Goal: Task Accomplishment & Management: Manage account settings

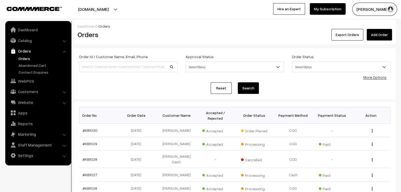
click at [20, 60] on link "Orders" at bounding box center [43, 59] width 52 height 6
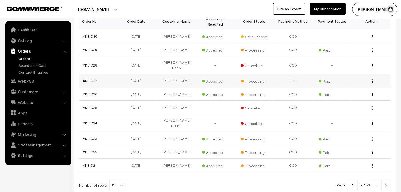
scroll to position [126, 0]
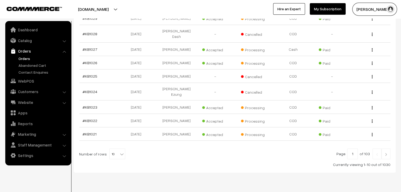
click at [119, 152] on b at bounding box center [121, 154] width 5 height 5
select select "60"
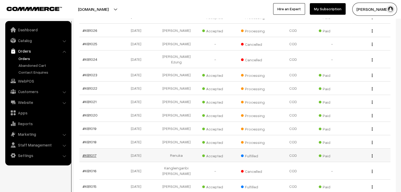
click at [88, 153] on link "#KB1017" at bounding box center [89, 155] width 14 height 4
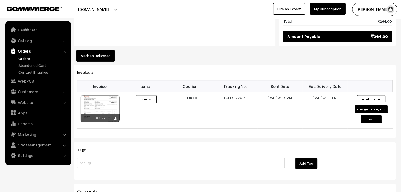
scroll to position [343, 0]
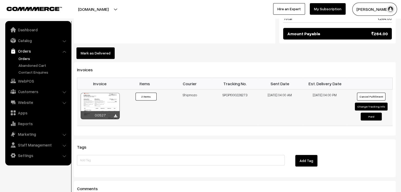
click at [237, 90] on td "SPOP1000226273" at bounding box center [234, 108] width 45 height 37
click at [28, 58] on link "Orders" at bounding box center [43, 59] width 52 height 6
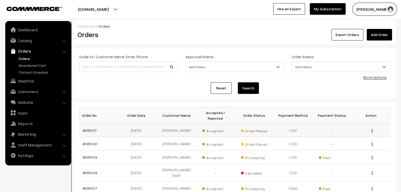
drag, startPoint x: 372, startPoint y: 126, endPoint x: 356, endPoint y: 134, distance: 17.7
click at [371, 129] on img "button" at bounding box center [371, 130] width 1 height 3
click at [94, 128] on link "#KB1031" at bounding box center [89, 130] width 14 height 4
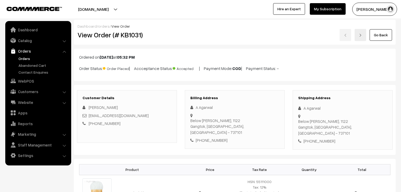
scroll to position [184, 0]
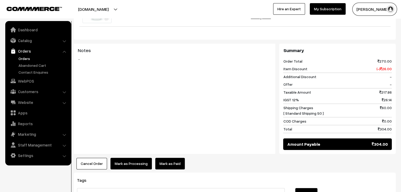
click at [163, 158] on link "Mark as Paid" at bounding box center [170, 164] width 30 height 12
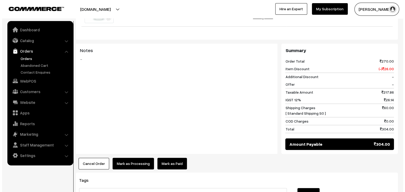
scroll to position [0, 0]
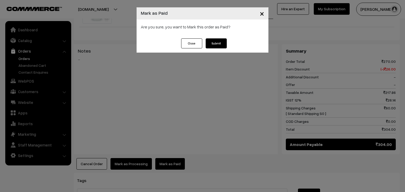
drag, startPoint x: 132, startPoint y: 153, endPoint x: 163, endPoint y: 100, distance: 62.1
click at [132, 150] on div "× Mark as Paid Are you sure, you want to Mark this order as Paid? Close Submit" at bounding box center [202, 96] width 405 height 192
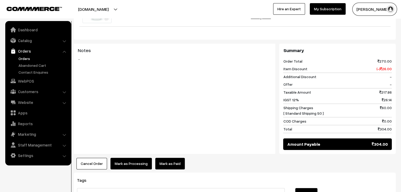
click at [132, 158] on button "Mark as Processing" at bounding box center [130, 164] width 41 height 12
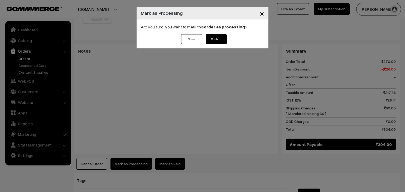
click at [212, 42] on button "Confirm" at bounding box center [216, 39] width 21 height 10
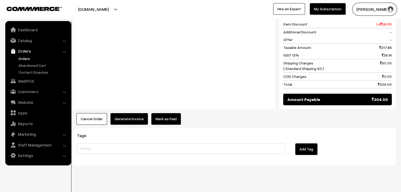
click at [125, 113] on button "Generate Invoice" at bounding box center [128, 119] width 37 height 12
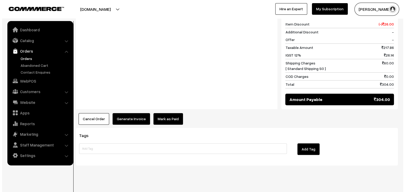
scroll to position [230, 0]
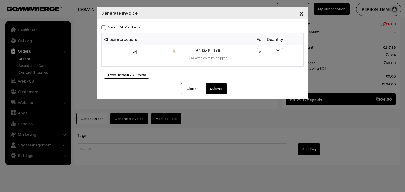
click at [106, 28] on label "Select All Products" at bounding box center [120, 27] width 39 height 6
click at [105, 28] on input "Select All Products" at bounding box center [102, 26] width 3 height 3
checkbox input "true"
click at [208, 87] on button "Submit" at bounding box center [216, 89] width 21 height 12
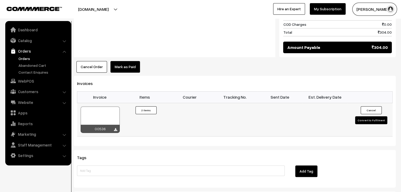
scroll to position [282, 0]
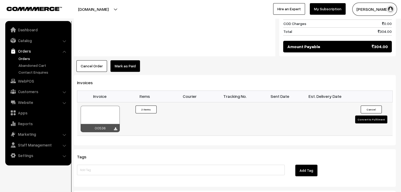
click at [378, 116] on button "Convert to Fulfilment" at bounding box center [371, 120] width 32 height 8
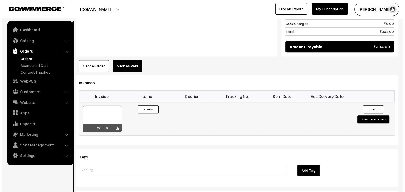
scroll to position [282, 0]
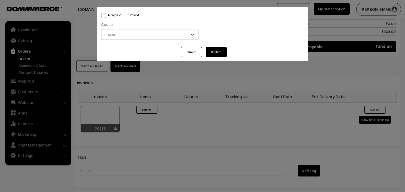
click at [140, 39] on span "-- Select --" at bounding box center [149, 34] width 97 height 9
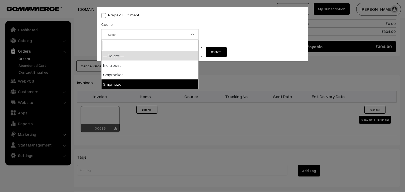
select select "5"
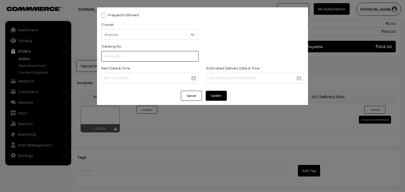
click at [126, 62] on input "text" at bounding box center [149, 56] width 97 height 11
type input "FDGHGJKLLGFGDFHGJK"
click at [120, 75] on body "Thank you for showing interest. Our team will call you shortly. Close knitbirds…" at bounding box center [202, 20] width 405 height 604
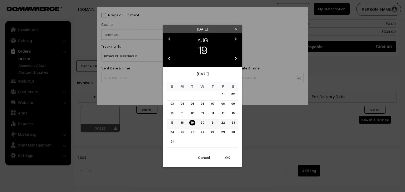
click at [191, 124] on link "19" at bounding box center [192, 123] width 6 height 6
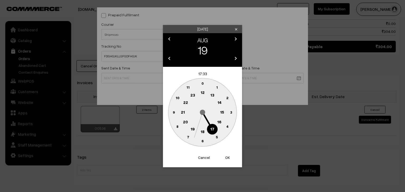
click at [218, 123] on text "16" at bounding box center [219, 121] width 4 height 5
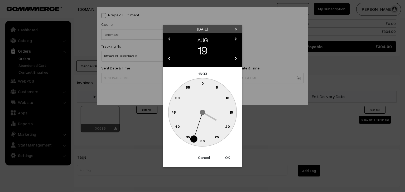
click at [202, 84] on text "0" at bounding box center [202, 83] width 2 height 4
type input "19-08-2025 16:00"
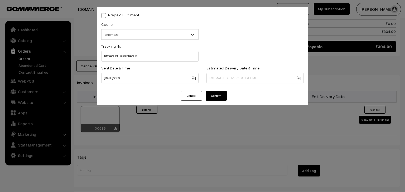
click at [228, 80] on body "Thank you for showing interest. Our team will call you shortly. Close knitbirds…" at bounding box center [202, 20] width 405 height 604
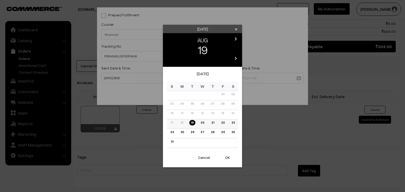
click at [233, 122] on link "23" at bounding box center [232, 123] width 6 height 6
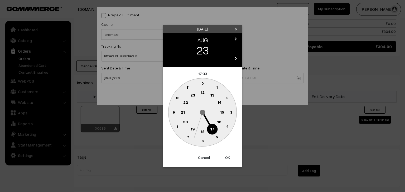
drag, startPoint x: 213, startPoint y: 131, endPoint x: 211, endPoint y: 126, distance: 5.0
click at [212, 130] on text "17" at bounding box center [212, 129] width 4 height 5
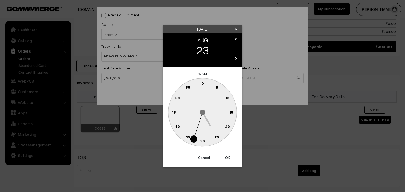
click at [201, 83] on text "0" at bounding box center [202, 83] width 2 height 4
type input "23-08-2025 17:00"
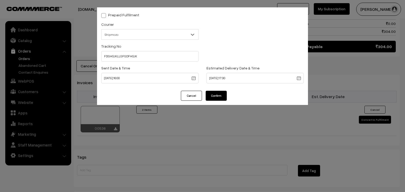
click at [212, 95] on button "Confirm" at bounding box center [216, 96] width 21 height 10
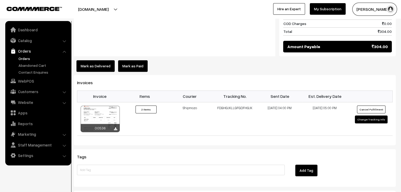
click at [26, 59] on link "Orders" at bounding box center [43, 59] width 52 height 6
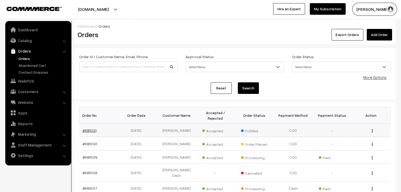
click at [90, 128] on link "#KB1031" at bounding box center [89, 130] width 14 height 4
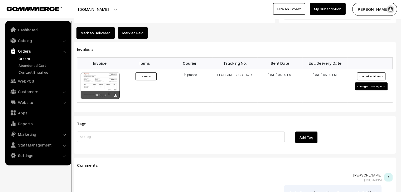
scroll to position [316, 0]
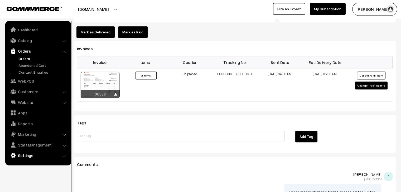
click at [38, 154] on link "Settings" at bounding box center [38, 155] width 63 height 9
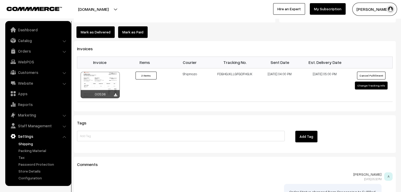
click at [25, 146] on link "Shipping" at bounding box center [43, 144] width 52 height 6
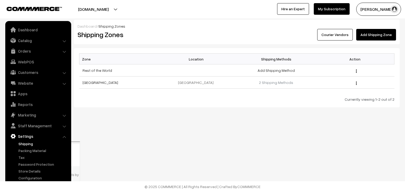
click at [327, 37] on link "Courier Vendors" at bounding box center [335, 35] width 36 height 12
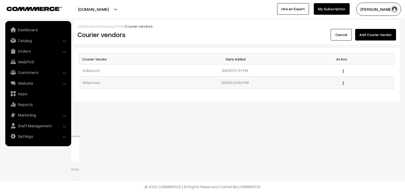
click at [343, 84] on button "button" at bounding box center [342, 83] width 1 height 4
click at [315, 92] on link "Edit" at bounding box center [319, 91] width 45 height 12
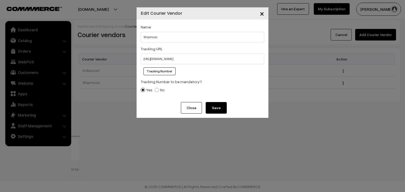
click at [156, 91] on span at bounding box center [157, 90] width 4 height 4
click at [155, 88] on input "No" at bounding box center [153, 86] width 3 height 3
radio input "true"
click at [203, 60] on input "https://panel.shipmozo.com/track-order" at bounding box center [202, 59] width 123 height 11
type input "h"
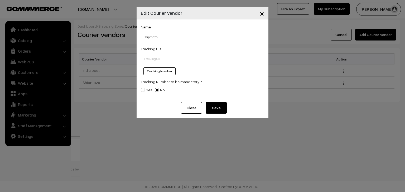
paste input "https://panel.shipmozo.com/track-order/MkQqy5GNO6pIeLfDF8nZ?awb="
click at [163, 72] on button "Tracking Number" at bounding box center [159, 71] width 32 height 8
type input "https://panel.shipmozo.com/track-order/MkQqy5GNO6pIeLfDF8nZ?awb=%%tracking.numb…"
click at [143, 92] on span at bounding box center [143, 90] width 4 height 4
click at [141, 88] on input "Yes" at bounding box center [139, 86] width 3 height 3
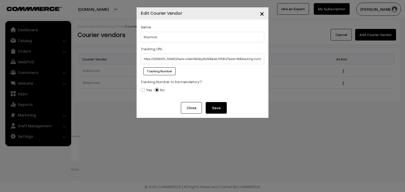
radio input "true"
click at [213, 109] on button "Save" at bounding box center [216, 108] width 21 height 12
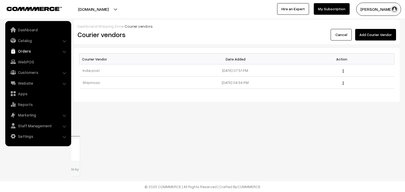
click at [27, 50] on link "Orders" at bounding box center [38, 50] width 63 height 9
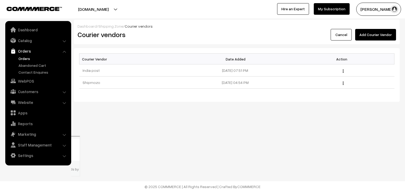
click at [25, 57] on link "Orders" at bounding box center [43, 59] width 52 height 6
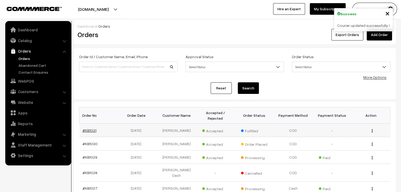
click at [87, 128] on link "#KB1031" at bounding box center [89, 130] width 14 height 4
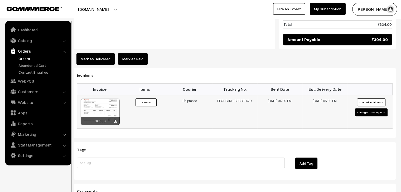
click at [369, 109] on button "Change Tracking Info" at bounding box center [371, 113] width 33 height 8
select select "5"
type input "FDGHGJKLLGFGDFHGJK"
type input "[DATE] 16:00"
type input "[DATE] 17:00"
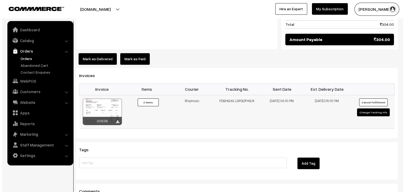
scroll to position [290, 0]
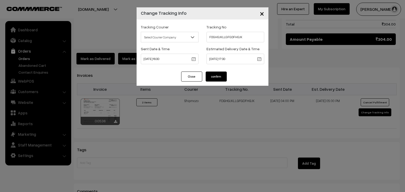
click at [184, 42] on div "Tracking Courier Select Courier Company [GEOGRAPHIC_DATA] post Shiprocket Shipm…" at bounding box center [170, 35] width 66 height 22
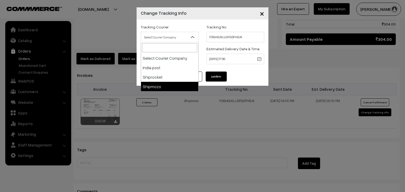
click at [183, 38] on span "Select Courier Company" at bounding box center [169, 37] width 57 height 9
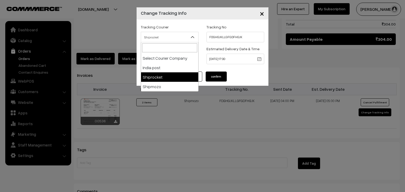
drag, startPoint x: 164, startPoint y: 38, endPoint x: 164, endPoint y: 40, distance: 2.8
click at [164, 38] on span "Shiprocket" at bounding box center [169, 37] width 57 height 9
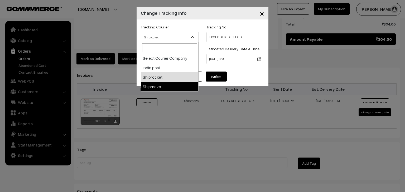
select select "5"
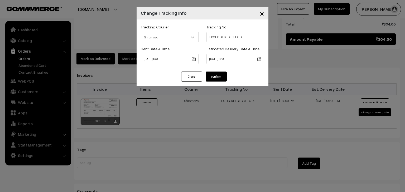
click at [211, 78] on button "confirm" at bounding box center [216, 77] width 21 height 10
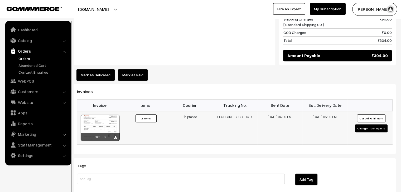
scroll to position [290, 0]
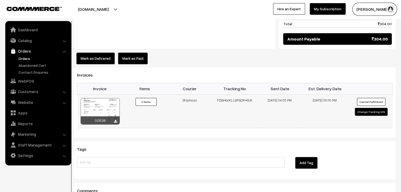
click at [363, 108] on button "Change Tracking Info" at bounding box center [371, 112] width 33 height 8
select select "5"
type input "FDGHGJKLLGFGDFHGJK"
type input "19-08-2025 16:00"
type input "23-08-2025 17:00"
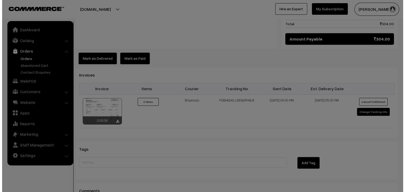
scroll to position [290, 0]
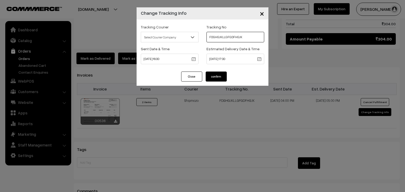
click at [223, 38] on input "FDGHGJKLLGFGDFHGJK" at bounding box center [235, 37] width 58 height 11
paste input "SF1974920466SPZ"
type input "SF1974920466SPZ"
click at [219, 75] on button "confirm" at bounding box center [216, 77] width 21 height 10
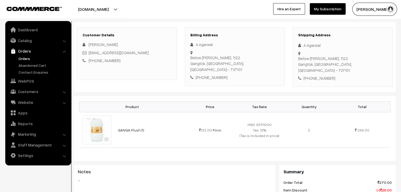
scroll to position [132, 0]
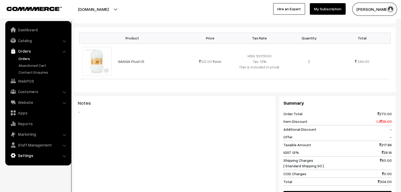
click at [54, 155] on link "Settings" at bounding box center [38, 155] width 63 height 9
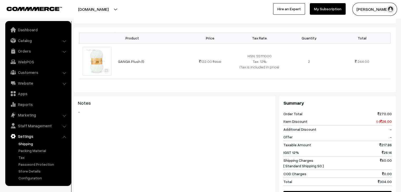
click at [36, 141] on link "Shipping" at bounding box center [43, 144] width 52 height 6
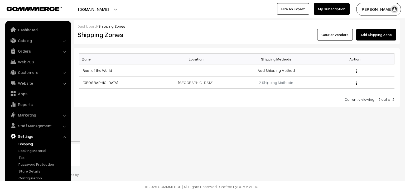
click at [332, 37] on link "Courier Vendors" at bounding box center [335, 35] width 36 height 12
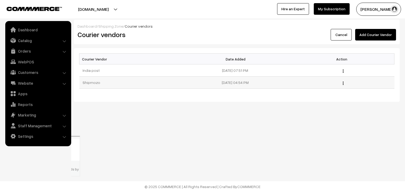
click at [343, 83] on img "button" at bounding box center [343, 83] width 1 height 3
click at [328, 92] on link "Edit" at bounding box center [319, 91] width 45 height 12
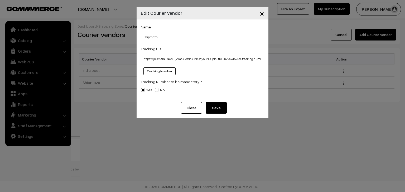
click at [155, 91] on span at bounding box center [157, 90] width 4 height 4
click at [155, 88] on input "No" at bounding box center [153, 86] width 3 height 3
radio input "true"
click at [213, 109] on button "Save" at bounding box center [216, 108] width 21 height 12
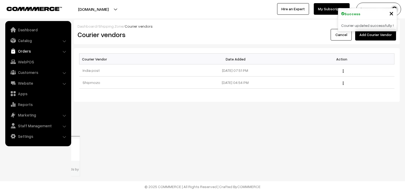
click at [28, 50] on link "Orders" at bounding box center [38, 50] width 63 height 9
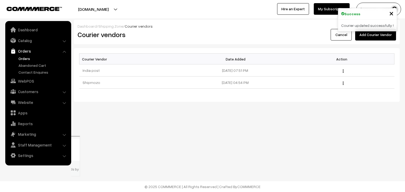
click at [29, 56] on link "Orders" at bounding box center [43, 59] width 52 height 6
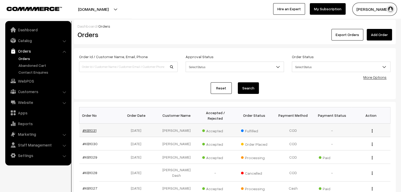
click at [85, 128] on link "#KB1031" at bounding box center [89, 130] width 14 height 4
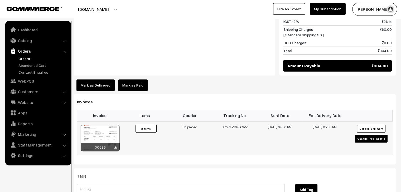
click at [368, 135] on button "Change Tracking Info" at bounding box center [371, 139] width 33 height 8
select select "5"
type input "SF1974920466SPZ"
type input "19-08-2025 16:00"
type input "23-08-2025 17:00"
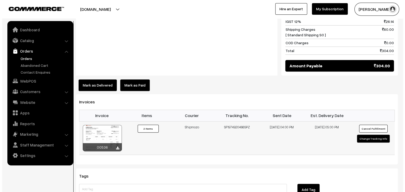
scroll to position [263, 0]
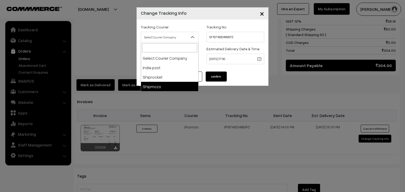
click at [180, 42] on span "Select Courier Company" at bounding box center [170, 37] width 58 height 11
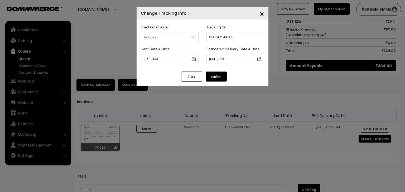
click at [165, 39] on span "India post" at bounding box center [169, 37] width 57 height 9
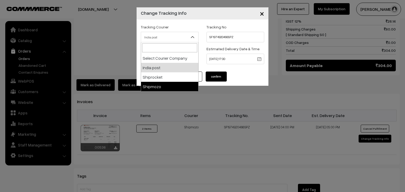
select select "5"
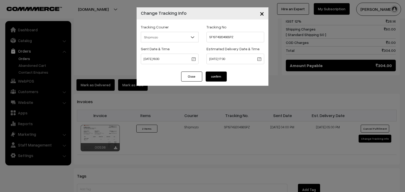
click at [215, 77] on button "confirm" at bounding box center [216, 77] width 21 height 10
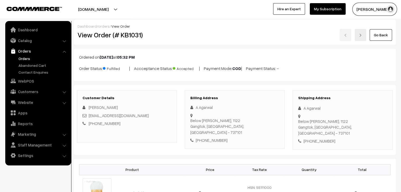
click at [23, 57] on link "Orders" at bounding box center [43, 59] width 52 height 6
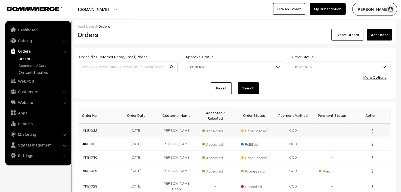
click at [91, 128] on link "#KB1032" at bounding box center [89, 130] width 15 height 4
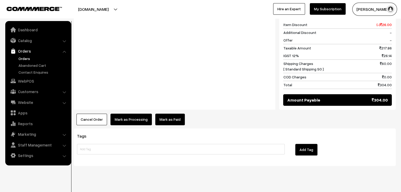
click at [133, 114] on button "Mark as Processing" at bounding box center [130, 120] width 41 height 12
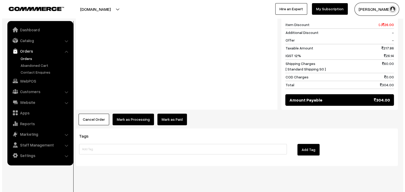
scroll to position [229, 0]
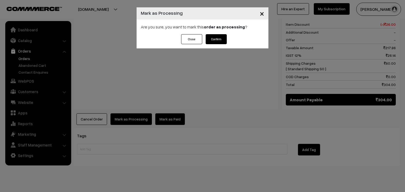
click at [218, 40] on button "Confirm" at bounding box center [216, 39] width 21 height 10
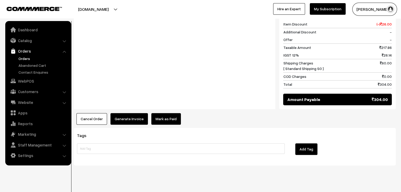
click at [133, 113] on button "Generate Invoice" at bounding box center [128, 119] width 37 height 12
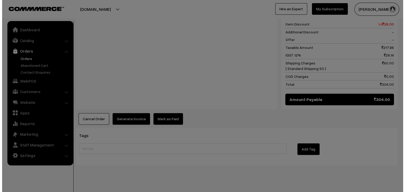
scroll to position [230, 0]
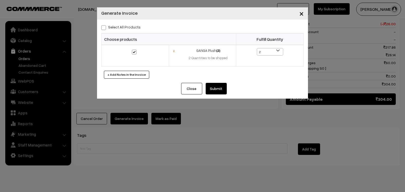
click at [106, 25] on label "Select All Products" at bounding box center [120, 27] width 39 height 6
click at [105, 25] on input "Select All Products" at bounding box center [102, 26] width 3 height 3
checkbox input "true"
click at [214, 88] on button "Submit" at bounding box center [216, 89] width 21 height 12
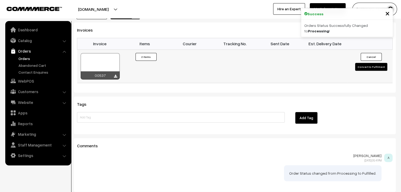
click at [363, 63] on button "Convert to Fulfilment" at bounding box center [371, 67] width 32 height 8
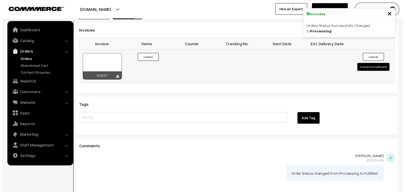
scroll to position [335, 0]
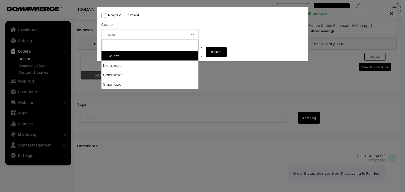
click at [133, 37] on span "-- Select --" at bounding box center [149, 34] width 97 height 9
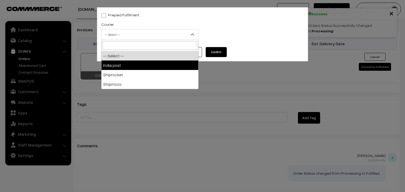
scroll to position [0, 0]
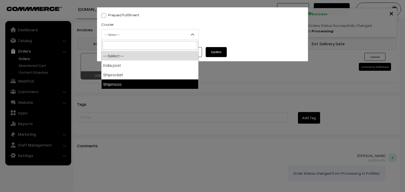
select select "5"
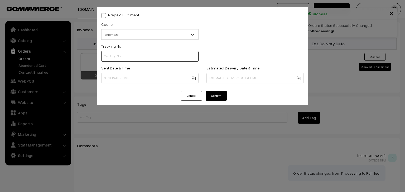
click at [128, 59] on input "text" at bounding box center [149, 56] width 97 height 11
paste input "SF1974920466SPZ"
type input "SF1974920466SPZ"
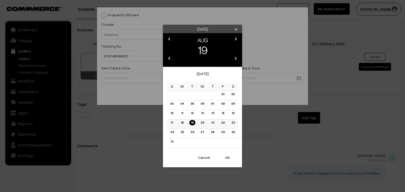
click at [192, 124] on link "19" at bounding box center [192, 123] width 6 height 6
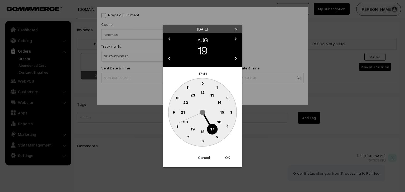
click at [177, 96] on text "10" at bounding box center [177, 98] width 4 height 4
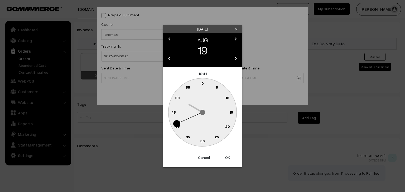
click at [203, 82] on text "0" at bounding box center [202, 83] width 2 height 4
type input "19-08-2025 10:00"
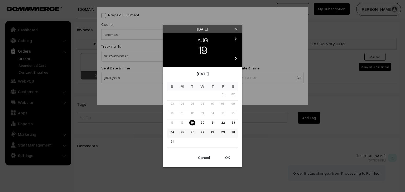
click at [184, 132] on link "25" at bounding box center [182, 133] width 6 height 6
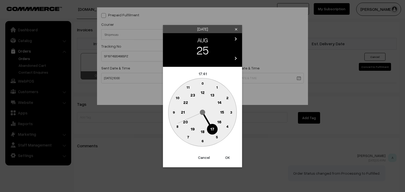
click at [217, 121] on circle at bounding box center [219, 122] width 11 height 11
click at [202, 84] on text "0" at bounding box center [202, 83] width 2 height 4
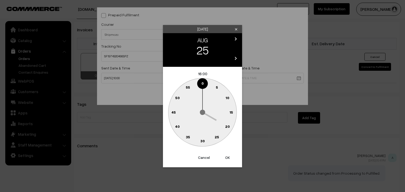
type input "25-08-2025 16:00"
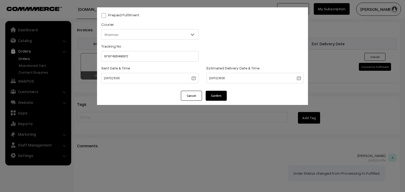
click at [210, 97] on button "Confirm" at bounding box center [216, 96] width 21 height 10
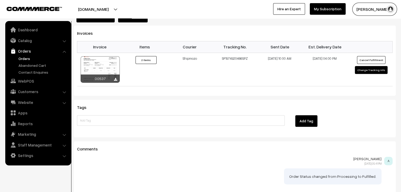
click at [24, 59] on link "Orders" at bounding box center [43, 59] width 52 height 6
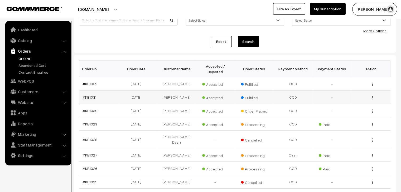
click at [88, 95] on link "#KB1031" at bounding box center [89, 97] width 14 height 4
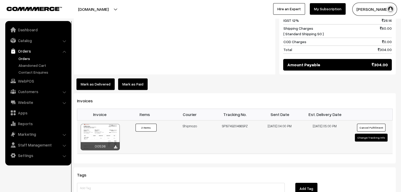
scroll to position [263, 0]
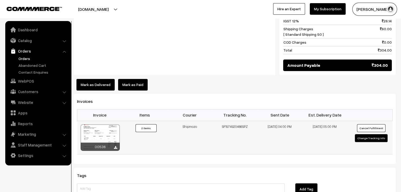
click at [364, 124] on button "Cancel Fulfillment" at bounding box center [371, 128] width 28 height 8
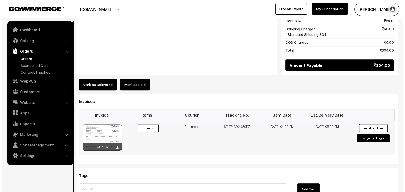
scroll to position [264, 0]
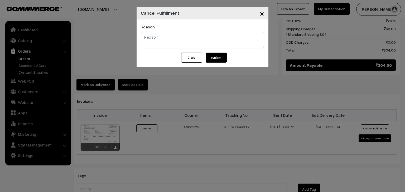
click at [214, 59] on button "confirm" at bounding box center [216, 58] width 21 height 10
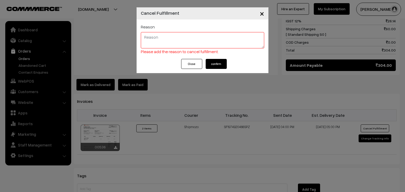
click at [178, 40] on textarea at bounding box center [202, 40] width 123 height 16
type textarea "TESTING"
click at [217, 66] on button "confirm" at bounding box center [216, 64] width 21 height 10
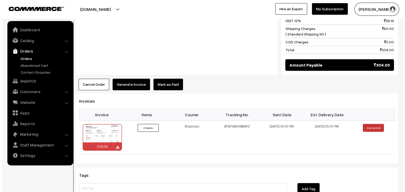
scroll to position [264, 0]
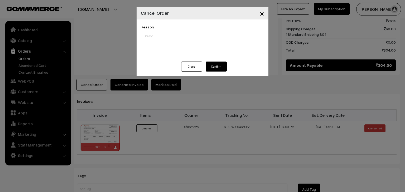
click at [211, 63] on button "Confirm" at bounding box center [216, 67] width 21 height 10
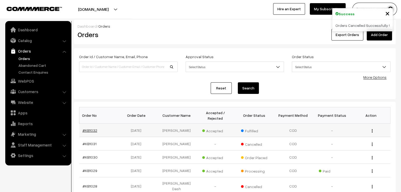
click at [89, 128] on link "#KB1032" at bounding box center [89, 130] width 15 height 4
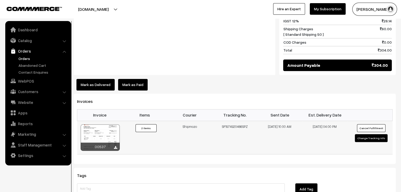
click at [369, 134] on button "Change Tracking Info" at bounding box center [371, 138] width 33 height 8
select select "5"
type input "SF1974920466SPZ"
type input "[DATE] 10:00"
type input "[DATE] 16:00"
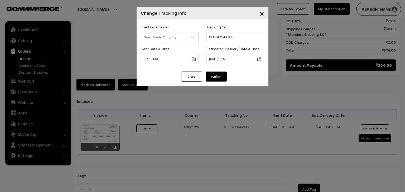
click at [199, 76] on button "Close" at bounding box center [191, 77] width 21 height 10
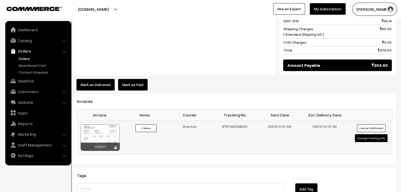
click at [372, 124] on button "Cancel Fulfillment" at bounding box center [371, 128] width 28 height 8
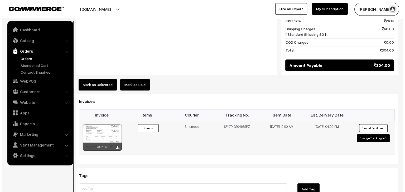
scroll to position [264, 0]
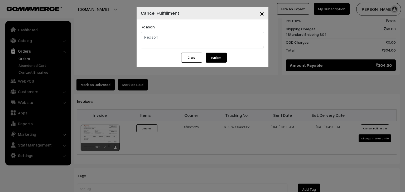
click at [192, 48] on textarea at bounding box center [202, 40] width 123 height 16
type textarea "TESTING"
click at [212, 58] on button "confirm" at bounding box center [216, 58] width 21 height 10
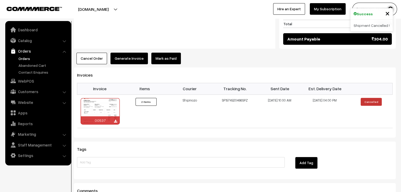
click at [95, 53] on button "Cancel Order" at bounding box center [91, 59] width 31 height 12
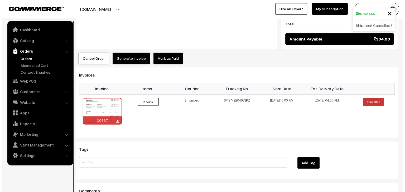
scroll to position [290, 0]
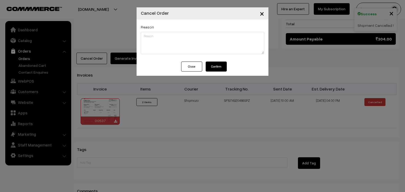
click at [221, 62] on button "Confirm" at bounding box center [216, 67] width 21 height 10
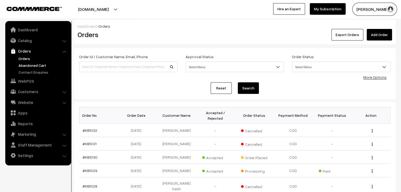
click at [32, 64] on link "Abandoned Cart" at bounding box center [43, 66] width 52 height 6
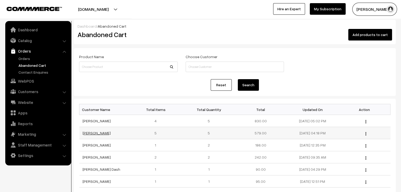
click at [89, 134] on link "[PERSON_NAME]" at bounding box center [96, 133] width 28 height 4
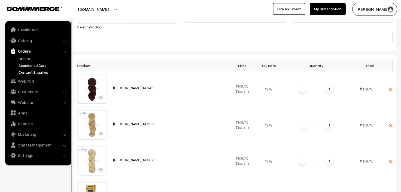
scroll to position [53, 0]
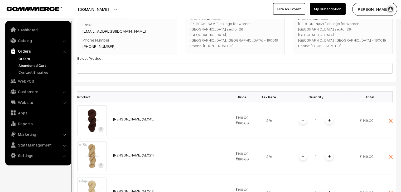
click at [24, 58] on link "Orders" at bounding box center [43, 59] width 52 height 6
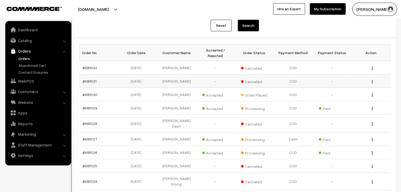
scroll to position [79, 0]
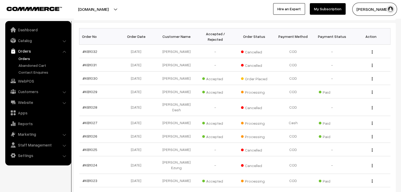
select select "80"
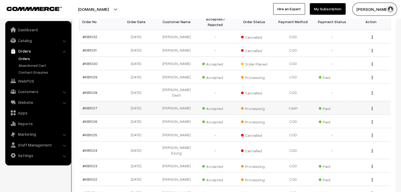
scroll to position [79, 0]
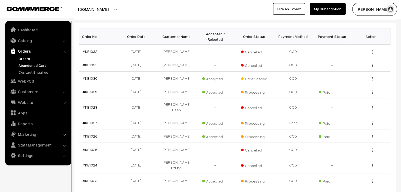
click at [37, 67] on link "Abandoned Cart" at bounding box center [43, 66] width 52 height 6
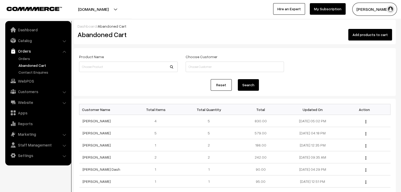
click at [16, 58] on ul "Orders" at bounding box center [38, 65] width 63 height 19
click at [18, 58] on link "Orders" at bounding box center [43, 59] width 52 height 6
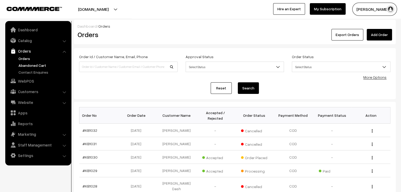
click at [21, 63] on link "Abandoned Cart" at bounding box center [43, 66] width 52 height 6
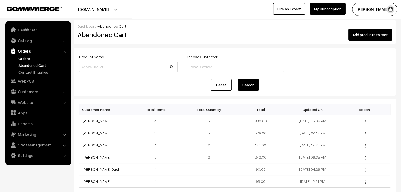
click at [27, 60] on link "Orders" at bounding box center [43, 59] width 52 height 6
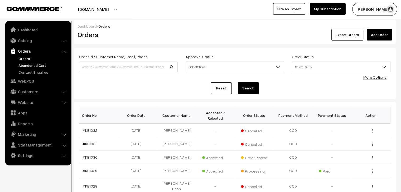
click at [35, 65] on link "Abandoned Cart" at bounding box center [43, 66] width 52 height 6
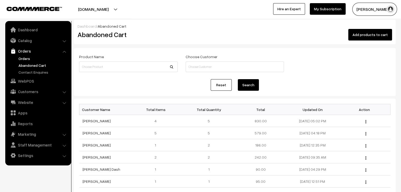
click at [23, 59] on link "Orders" at bounding box center [43, 59] width 52 height 6
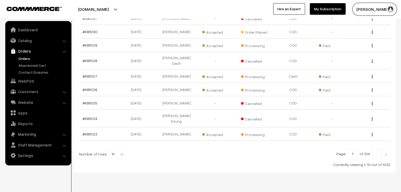
click at [115, 149] on span "10" at bounding box center [117, 154] width 15 height 11
select select "100"
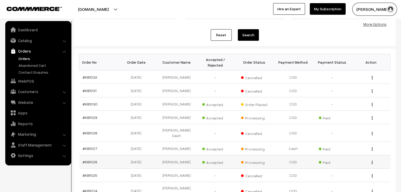
scroll to position [53, 0]
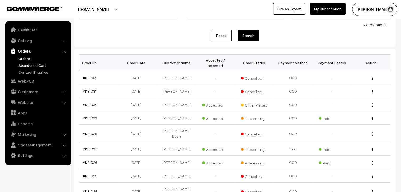
click at [33, 63] on link "Abandoned Cart" at bounding box center [43, 66] width 52 height 6
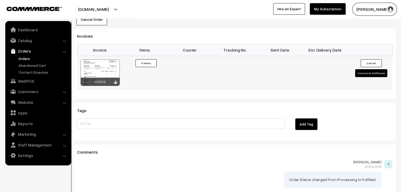
click at [374, 69] on button "Convert to Fulfilment" at bounding box center [371, 73] width 32 height 8
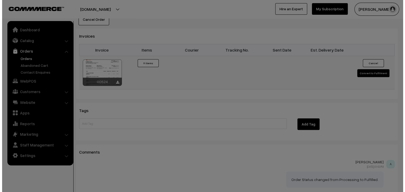
scroll to position [553, 0]
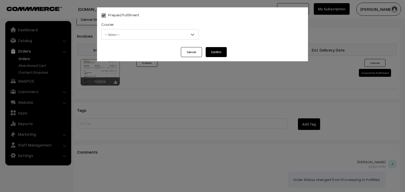
click at [115, 33] on span "-- Select --" at bounding box center [149, 34] width 97 height 9
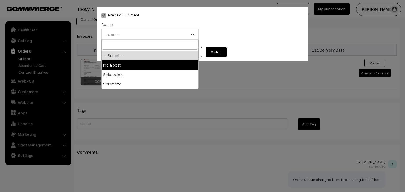
select select "1"
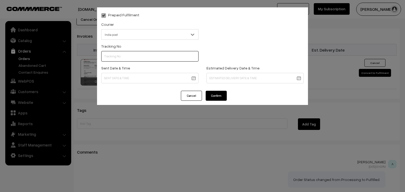
click at [123, 56] on input "text" at bounding box center [149, 56] width 97 height 11
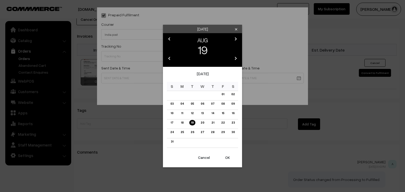
drag, startPoint x: 137, startPoint y: 98, endPoint x: 196, endPoint y: 102, distance: 59.2
click at [138, 98] on div "Tuesday clear chevron_left AUG chevron_right 19 chevron_left 2025 chevron_right…" at bounding box center [202, 96] width 405 height 192
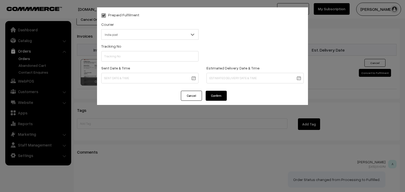
click at [183, 95] on button "Cancel" at bounding box center [191, 96] width 21 height 10
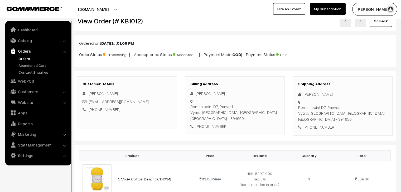
scroll to position [0, 0]
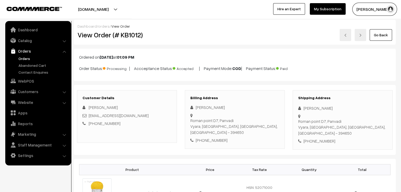
click at [102, 27] on link "orders" at bounding box center [104, 26] width 12 height 4
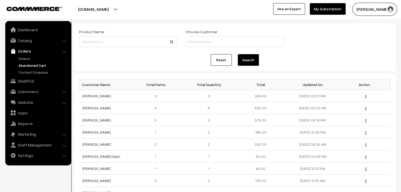
scroll to position [26, 0]
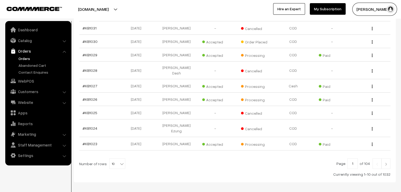
scroll to position [126, 0]
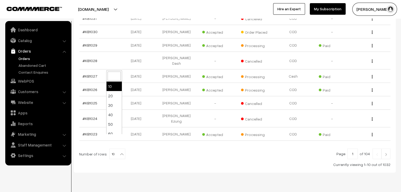
click at [115, 149] on span "10" at bounding box center [117, 154] width 15 height 11
select select "100"
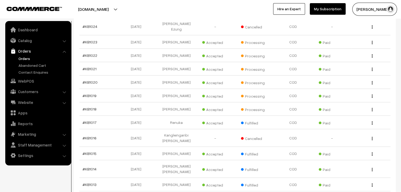
scroll to position [211, 0]
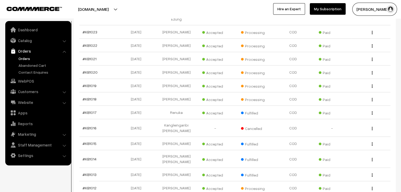
scroll to position [237, 0]
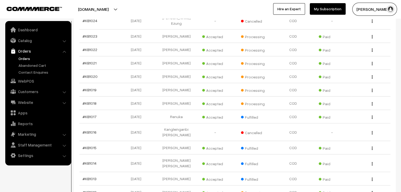
click at [28, 68] on ul "Orders" at bounding box center [38, 65] width 63 height 19
click at [30, 66] on link "Abandoned Cart" at bounding box center [43, 66] width 52 height 6
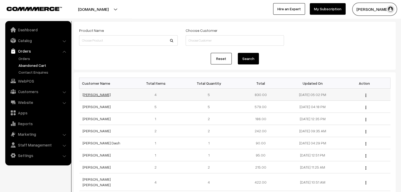
click at [90, 95] on link "[PERSON_NAME]" at bounding box center [96, 94] width 28 height 4
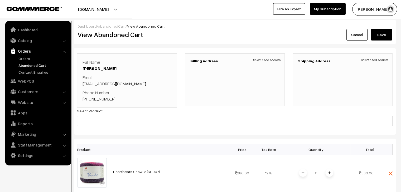
click at [110, 27] on link "abandonedCart" at bounding box center [111, 26] width 27 height 4
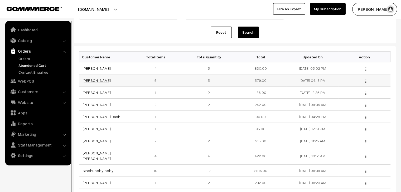
click at [91, 81] on link "Supriya" at bounding box center [96, 80] width 28 height 4
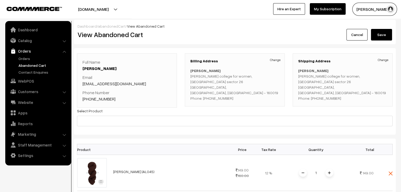
click at [104, 28] on link "abandonedCart" at bounding box center [111, 26] width 27 height 4
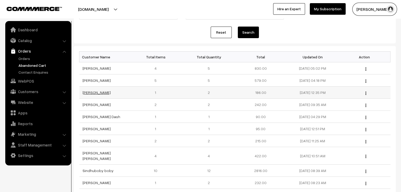
click at [97, 94] on link "Soumantika Jana" at bounding box center [96, 92] width 28 height 4
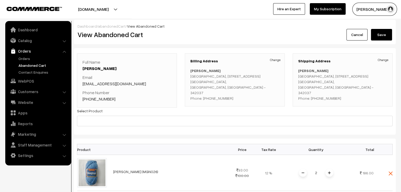
click at [110, 25] on link "abandonedCart" at bounding box center [111, 26] width 27 height 4
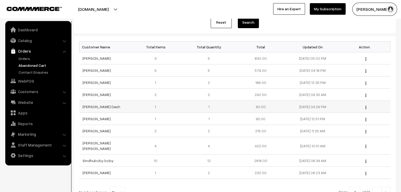
scroll to position [79, 0]
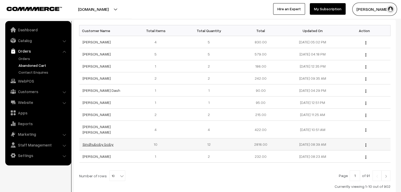
click at [100, 142] on link "Sindhuboby boby" at bounding box center [97, 144] width 31 height 4
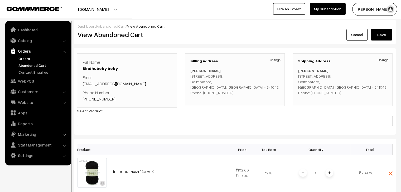
click at [22, 56] on link "Orders" at bounding box center [43, 59] width 52 height 6
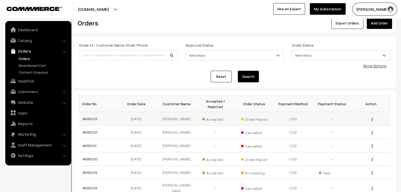
scroll to position [26, 0]
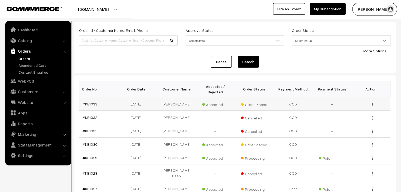
click at [88, 102] on link "#KB1033" at bounding box center [89, 104] width 15 height 4
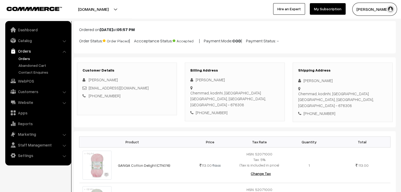
scroll to position [26, 0]
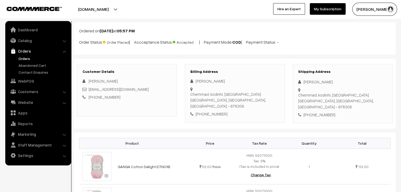
click at [25, 57] on link "Orders" at bounding box center [43, 59] width 52 height 6
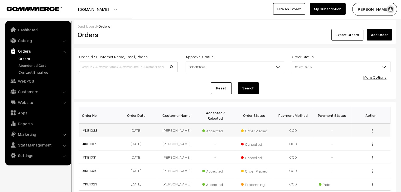
click at [91, 128] on link "#KB1033" at bounding box center [89, 130] width 15 height 4
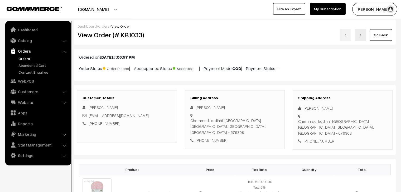
click at [30, 58] on link "Orders" at bounding box center [43, 59] width 52 height 6
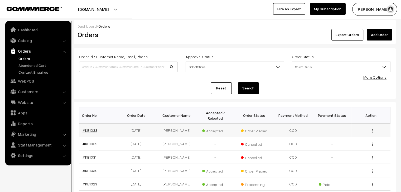
click at [88, 128] on link "#KB1033" at bounding box center [89, 130] width 15 height 4
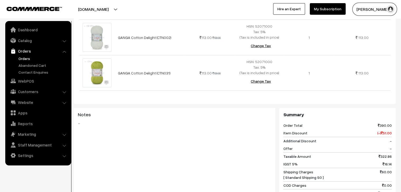
scroll to position [290, 0]
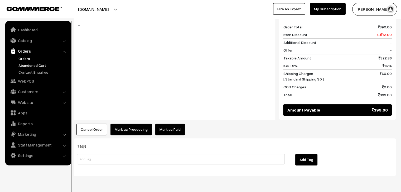
click at [23, 65] on link "Abandoned Cart" at bounding box center [43, 66] width 52 height 6
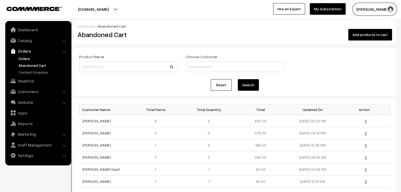
click at [32, 60] on link "Orders" at bounding box center [43, 59] width 52 height 6
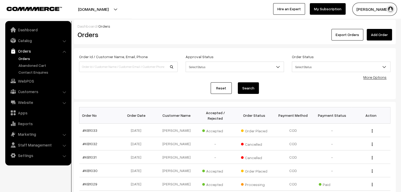
click at [26, 56] on link "Orders" at bounding box center [43, 59] width 52 height 6
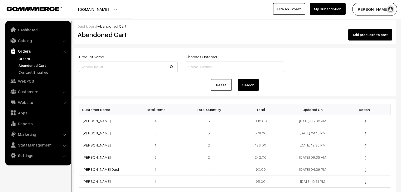
click at [22, 58] on link "Orders" at bounding box center [43, 59] width 52 height 6
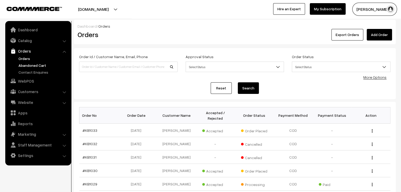
click at [44, 63] on link "Abandoned Cart" at bounding box center [43, 66] width 52 height 6
click at [34, 63] on link "Abandoned Cart" at bounding box center [43, 66] width 52 height 6
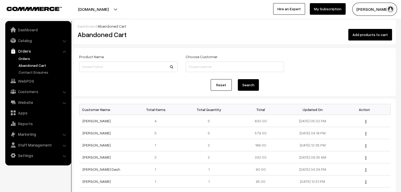
click at [27, 57] on link "Orders" at bounding box center [43, 59] width 52 height 6
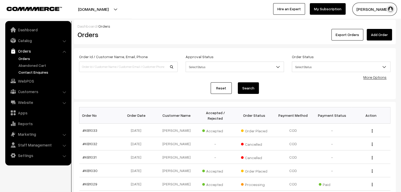
drag, startPoint x: 42, startPoint y: 70, endPoint x: 40, endPoint y: 68, distance: 2.8
click at [42, 70] on link "Contact Enquires" at bounding box center [43, 73] width 52 height 6
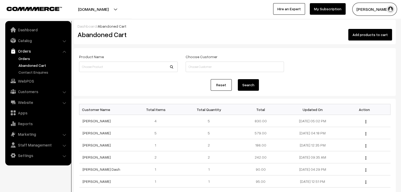
click at [30, 58] on link "Orders" at bounding box center [43, 59] width 52 height 6
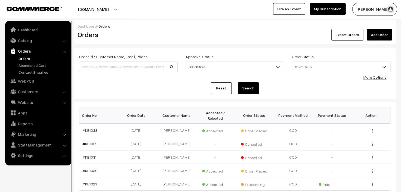
click at [30, 66] on link "Abandoned Cart" at bounding box center [43, 66] width 52 height 6
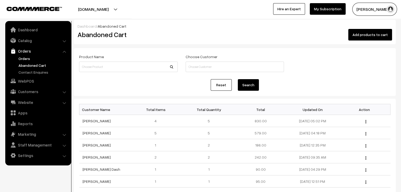
click at [18, 57] on link "Orders" at bounding box center [43, 59] width 52 height 6
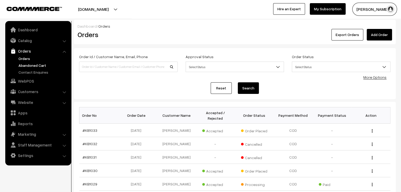
click at [31, 64] on link "Abandoned Cart" at bounding box center [43, 66] width 52 height 6
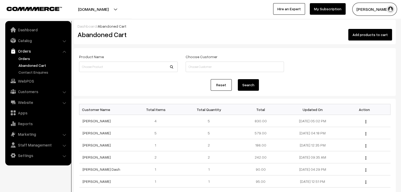
click at [23, 57] on link "Orders" at bounding box center [43, 59] width 52 height 6
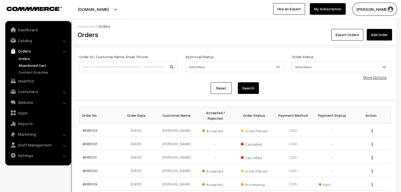
click at [35, 65] on link "Abandoned Cart" at bounding box center [43, 66] width 52 height 6
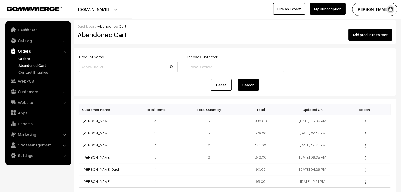
click at [18, 59] on link "Orders" at bounding box center [43, 59] width 52 height 6
